Goal: Information Seeking & Learning: Learn about a topic

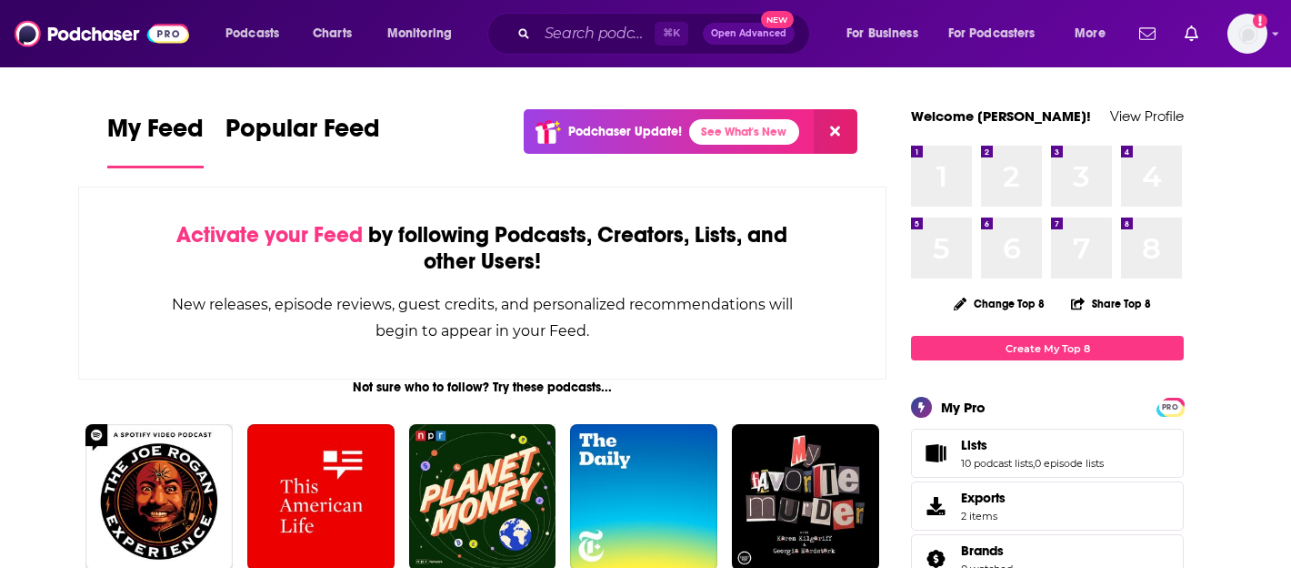
click at [611, 16] on div "⌘ K Open Advanced New" at bounding box center [648, 34] width 323 height 42
click at [607, 26] on input "Search podcasts, credits, & more..." at bounding box center [596, 33] width 117 height 29
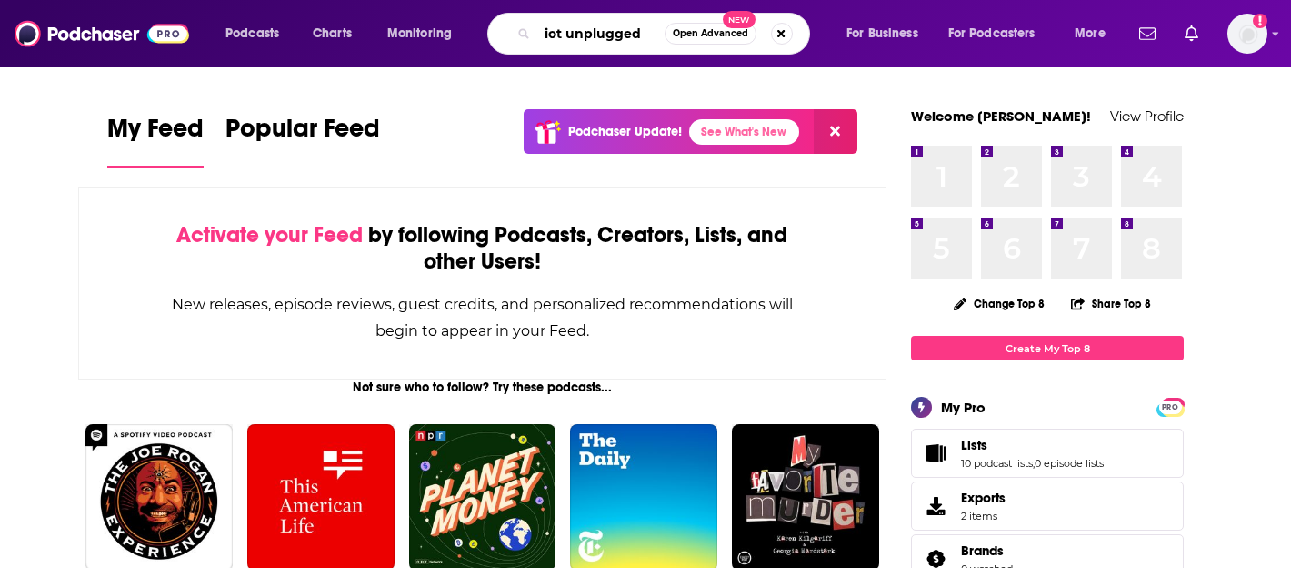
type input "iot unplugged"
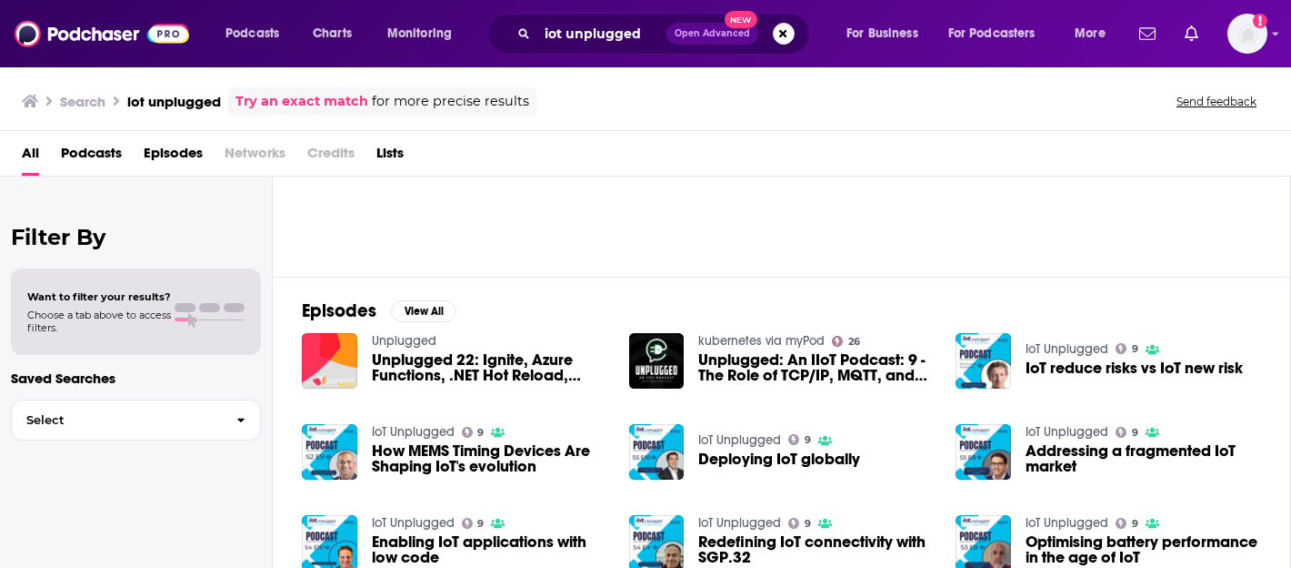
scroll to position [162, 0]
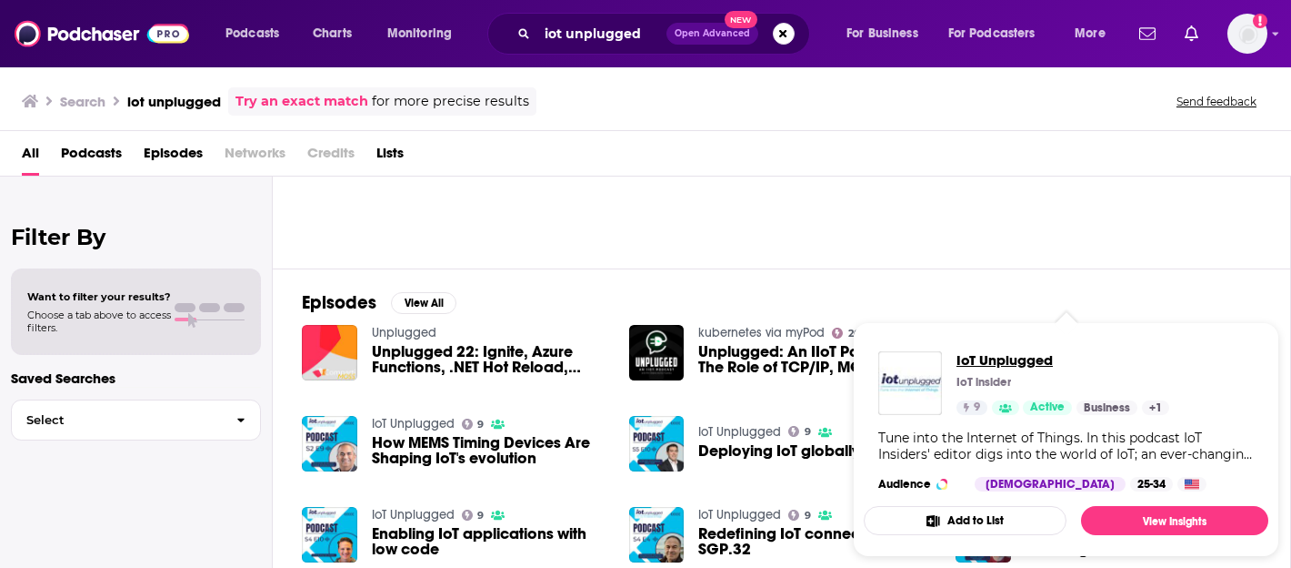
click at [1018, 359] on span "IoT Unplugged" at bounding box center [1063, 359] width 213 height 17
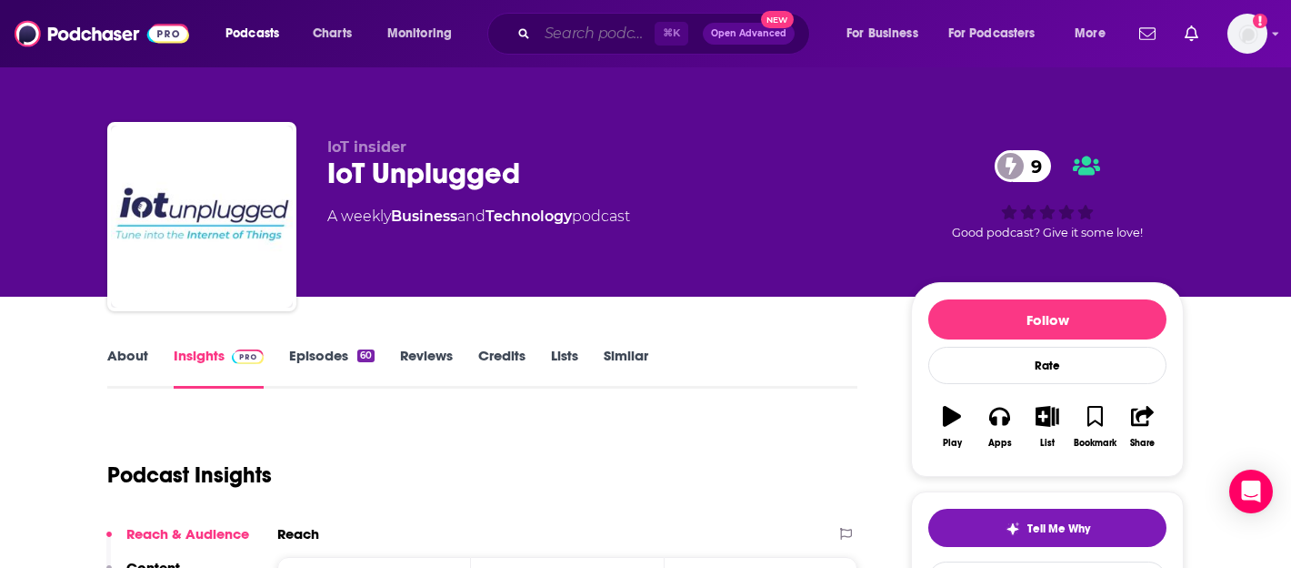
click at [587, 32] on input "Search podcasts, credits, & more..." at bounding box center [596, 33] width 117 height 29
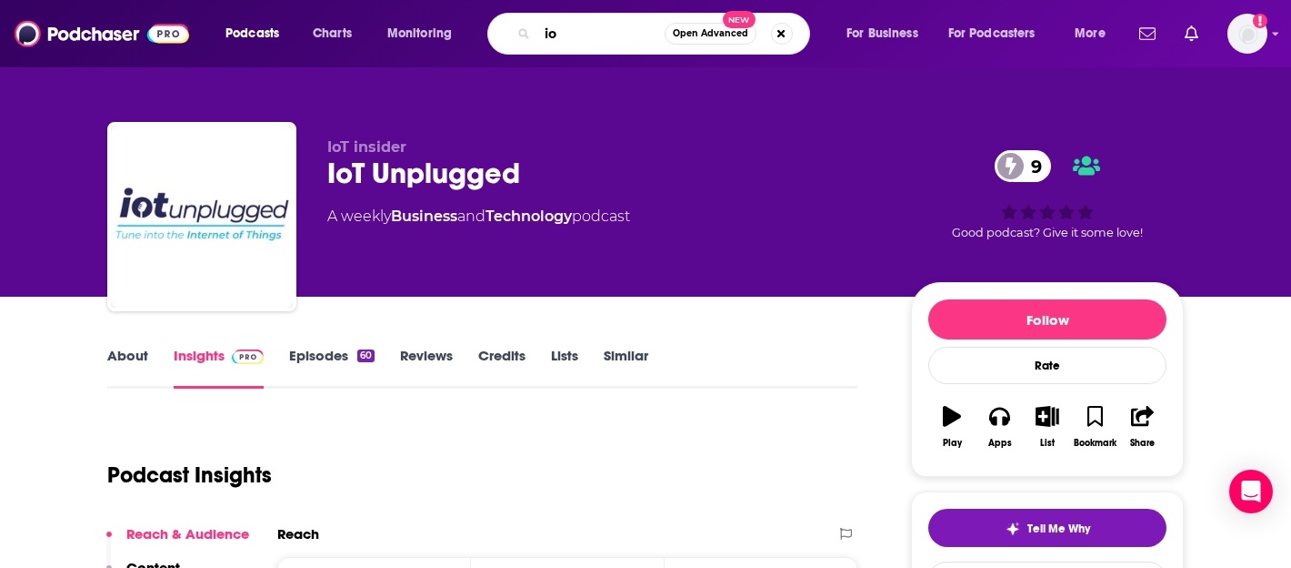
type input "iot"
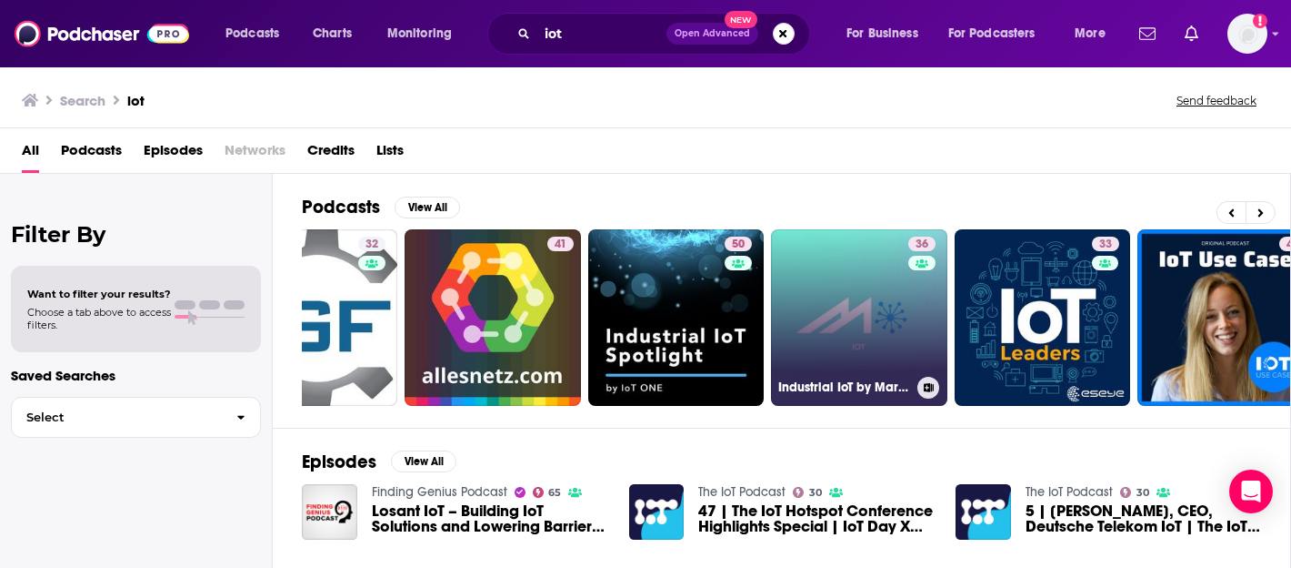
scroll to position [0, 337]
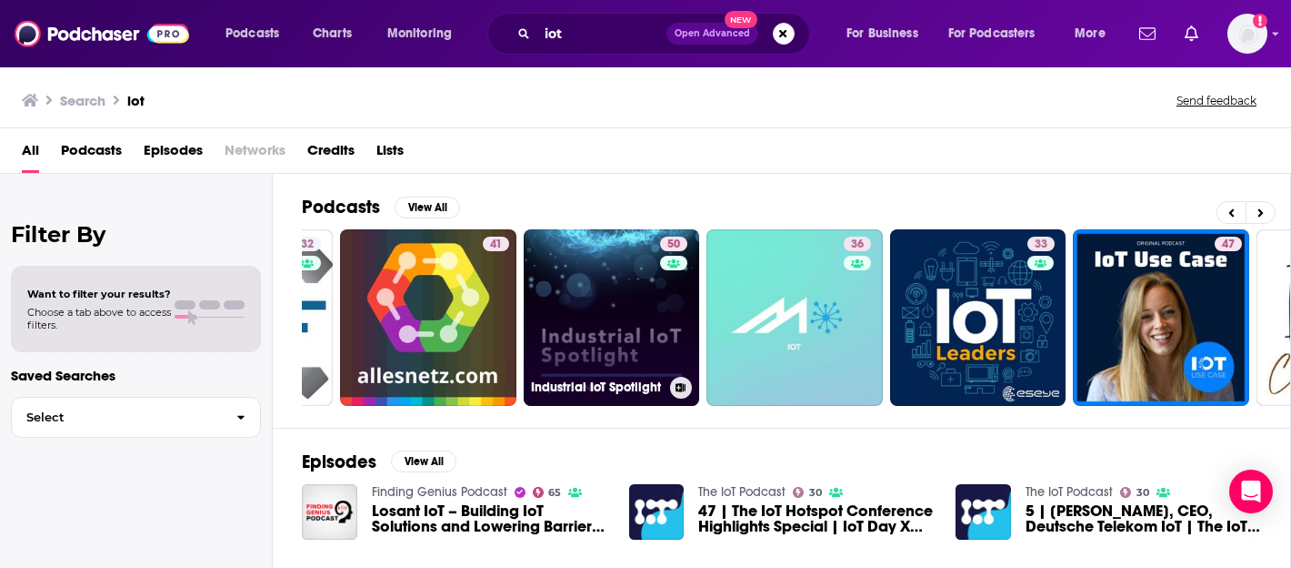
click at [640, 282] on link "50 Industrial IoT Spotlight" at bounding box center [612, 317] width 176 height 176
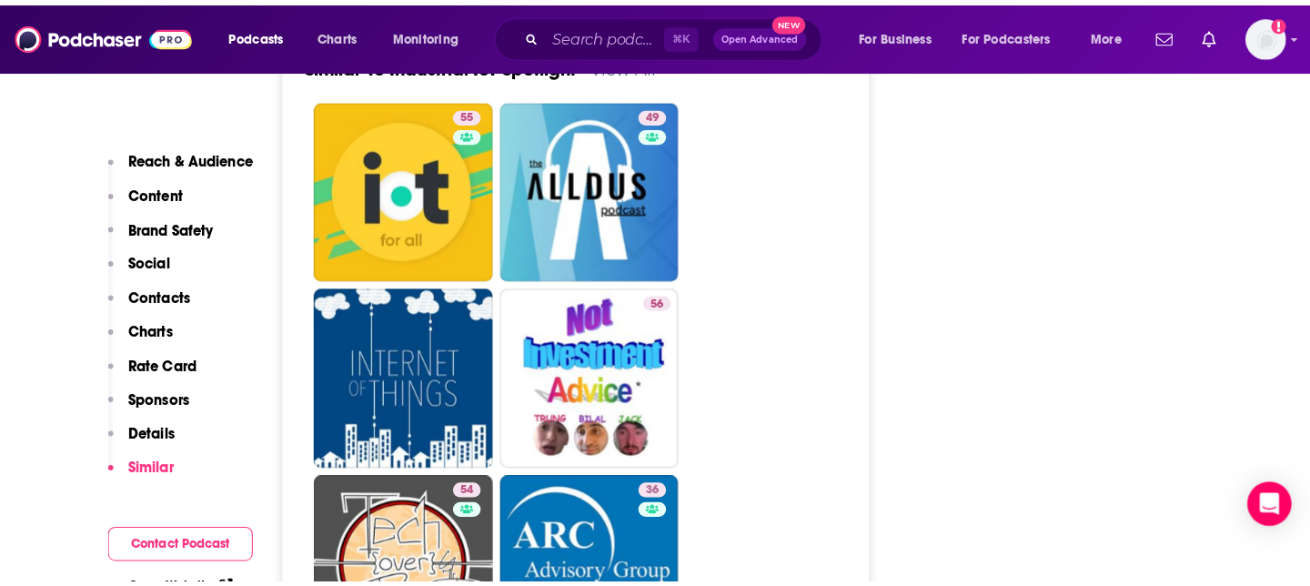
scroll to position [3749, 0]
